Goal: Find specific page/section: Find specific page/section

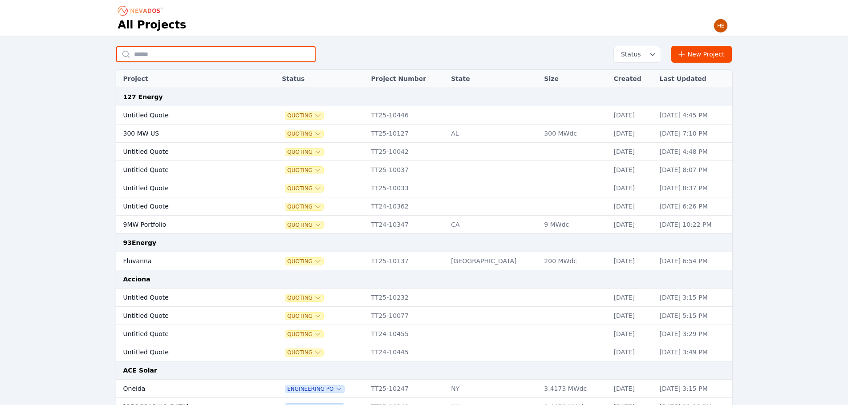
click at [200, 57] on input "text" at bounding box center [215, 54] width 199 height 16
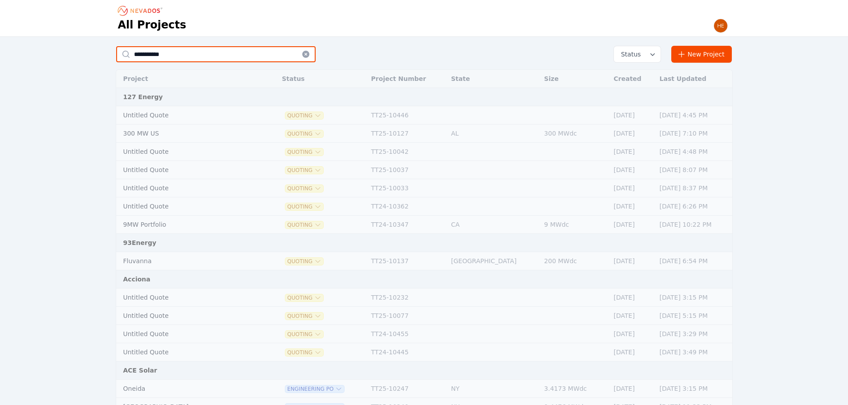
type input "**********"
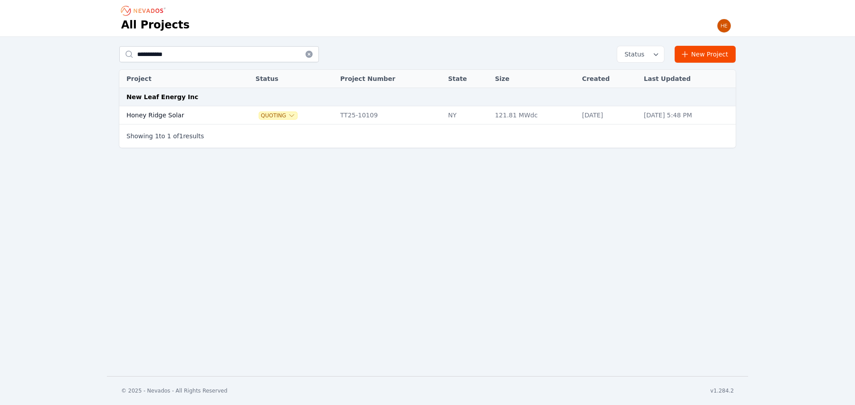
click at [164, 117] on td "Honey Ridge Solar" at bounding box center [177, 115] width 117 height 18
click at [166, 113] on td "Honey Ridge Solar" at bounding box center [177, 115] width 117 height 18
click at [148, 117] on td "Honey Ridge Solar" at bounding box center [177, 115] width 117 height 18
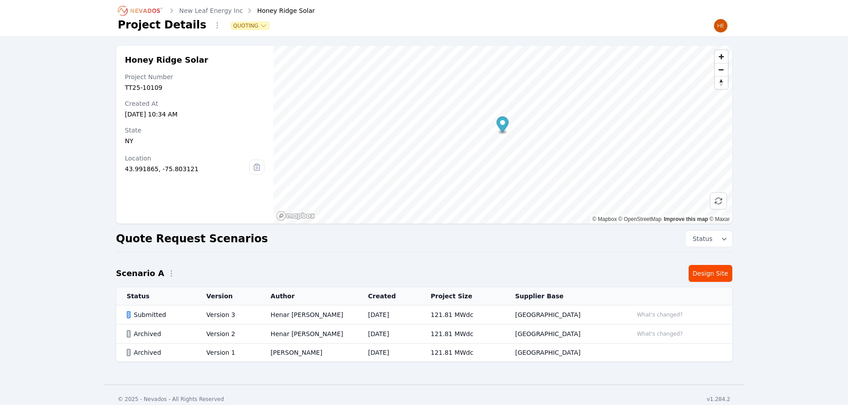
click at [211, 10] on link "New Leaf Energy Inc" at bounding box center [211, 10] width 64 height 9
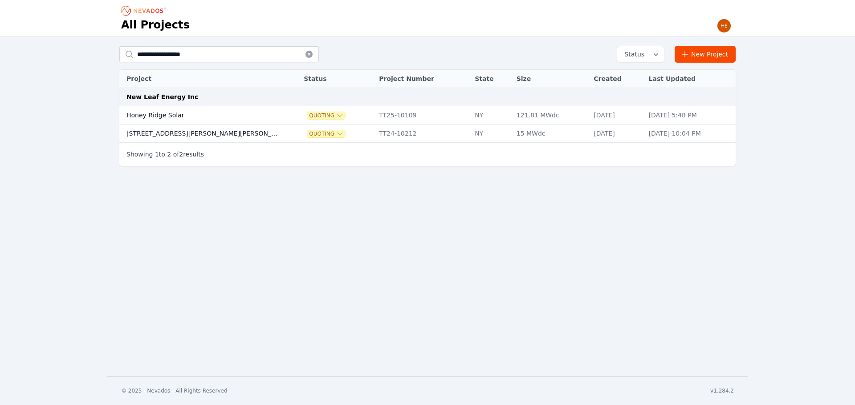
click at [721, 24] on img "button" at bounding box center [724, 26] width 14 height 14
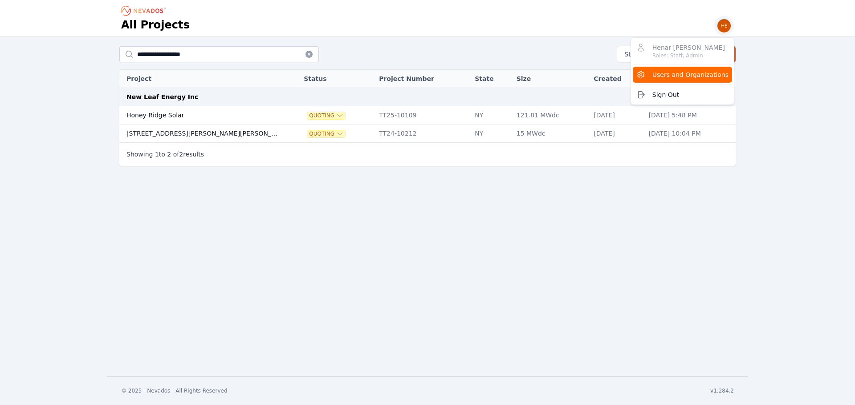
click at [682, 72] on span "Users and Organizations" at bounding box center [690, 74] width 76 height 9
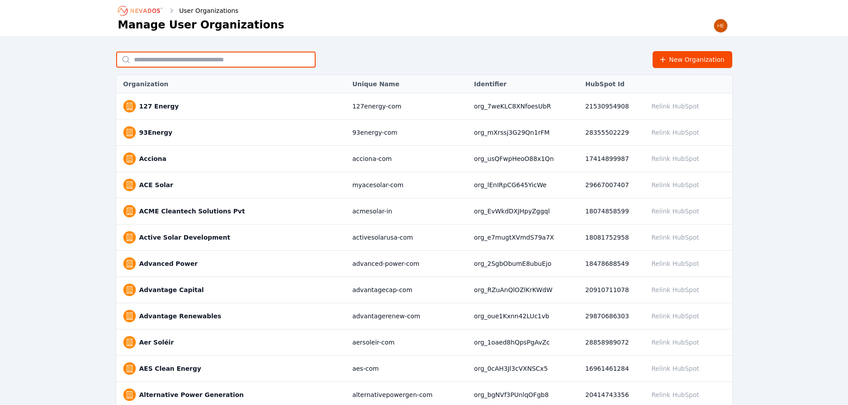
drag, startPoint x: 199, startPoint y: 66, endPoint x: 186, endPoint y: 55, distance: 17.0
click at [199, 66] on input "text" at bounding box center [215, 60] width 199 height 16
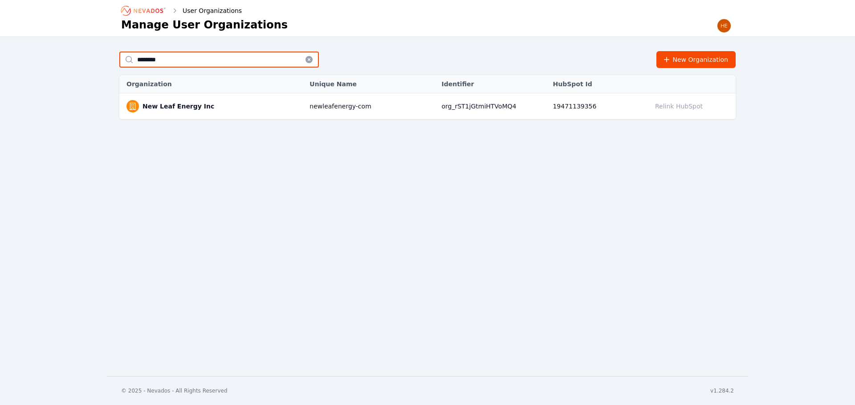
type input "********"
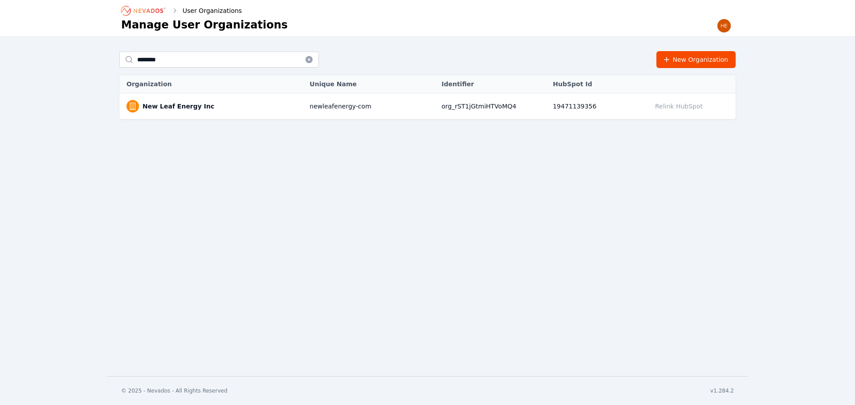
click at [173, 109] on link "New Leaf Energy Inc" at bounding box center [178, 106] width 72 height 9
